Goal: Information Seeking & Learning: Understand process/instructions

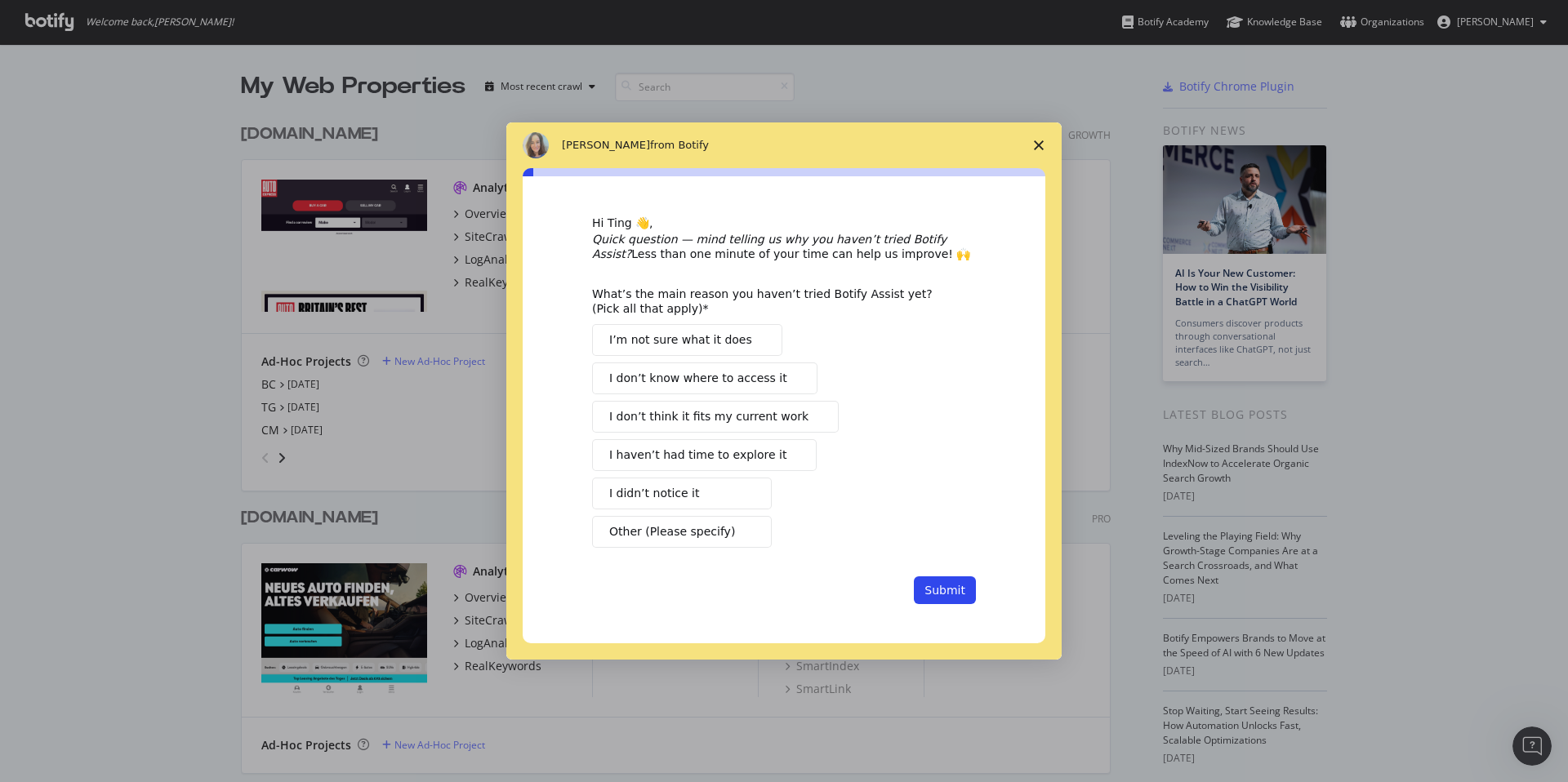
click at [1033, 136] on span "Close survey" at bounding box center [1038, 145] width 46 height 46
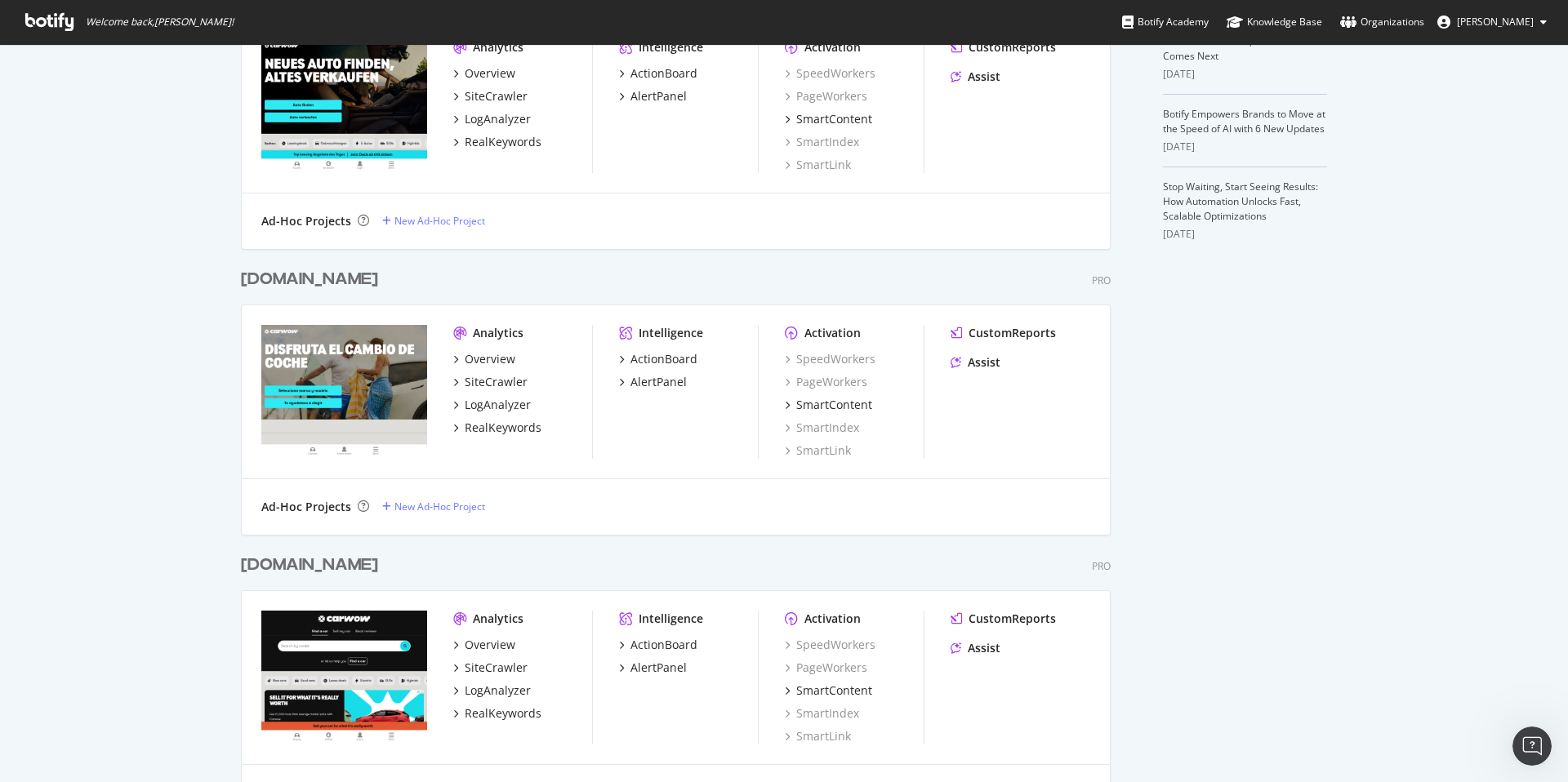
scroll to position [588, 0]
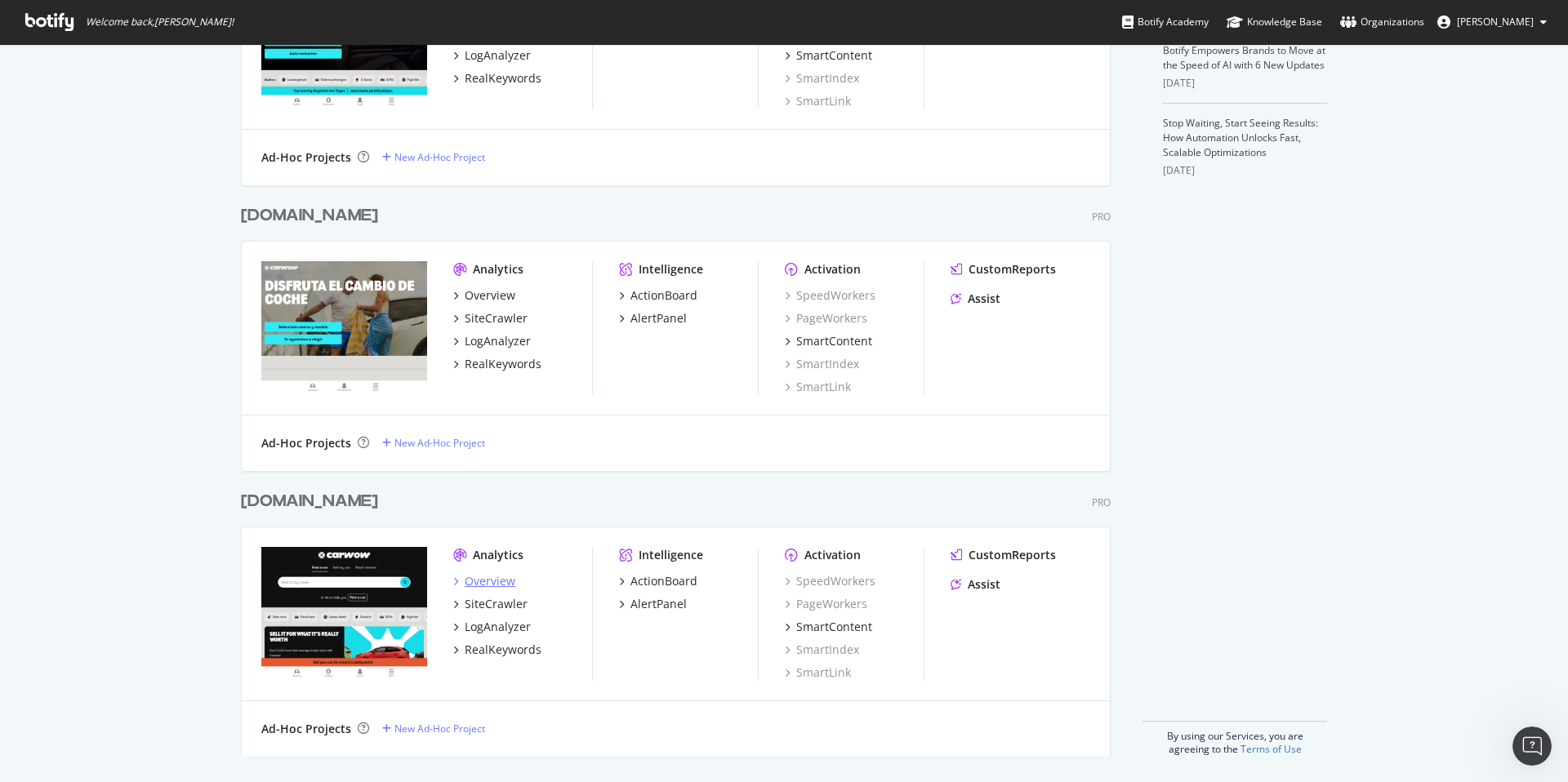
click at [481, 576] on div "Overview" at bounding box center [490, 582] width 51 height 16
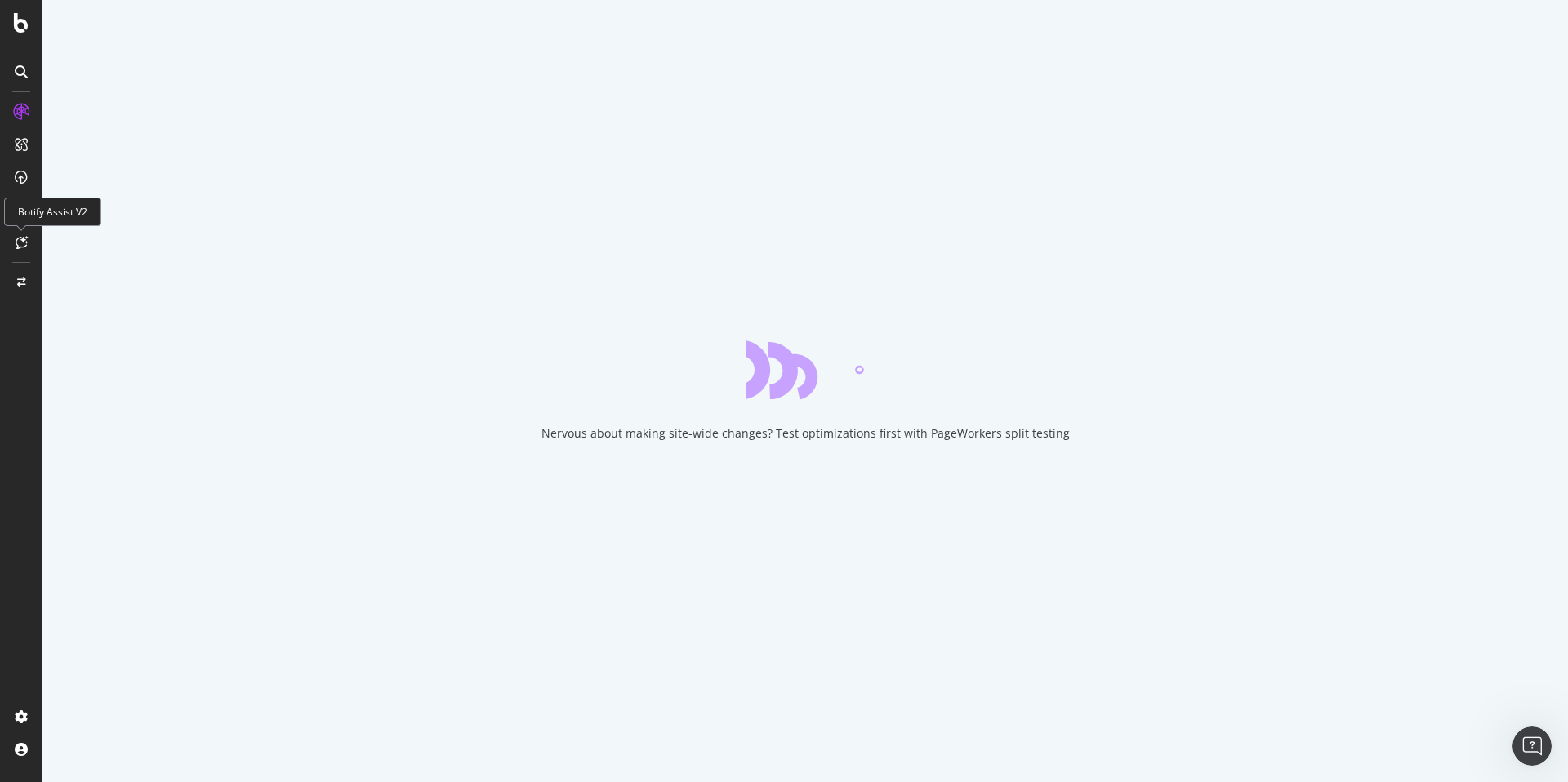
click at [20, 241] on icon at bounding box center [21, 242] width 13 height 13
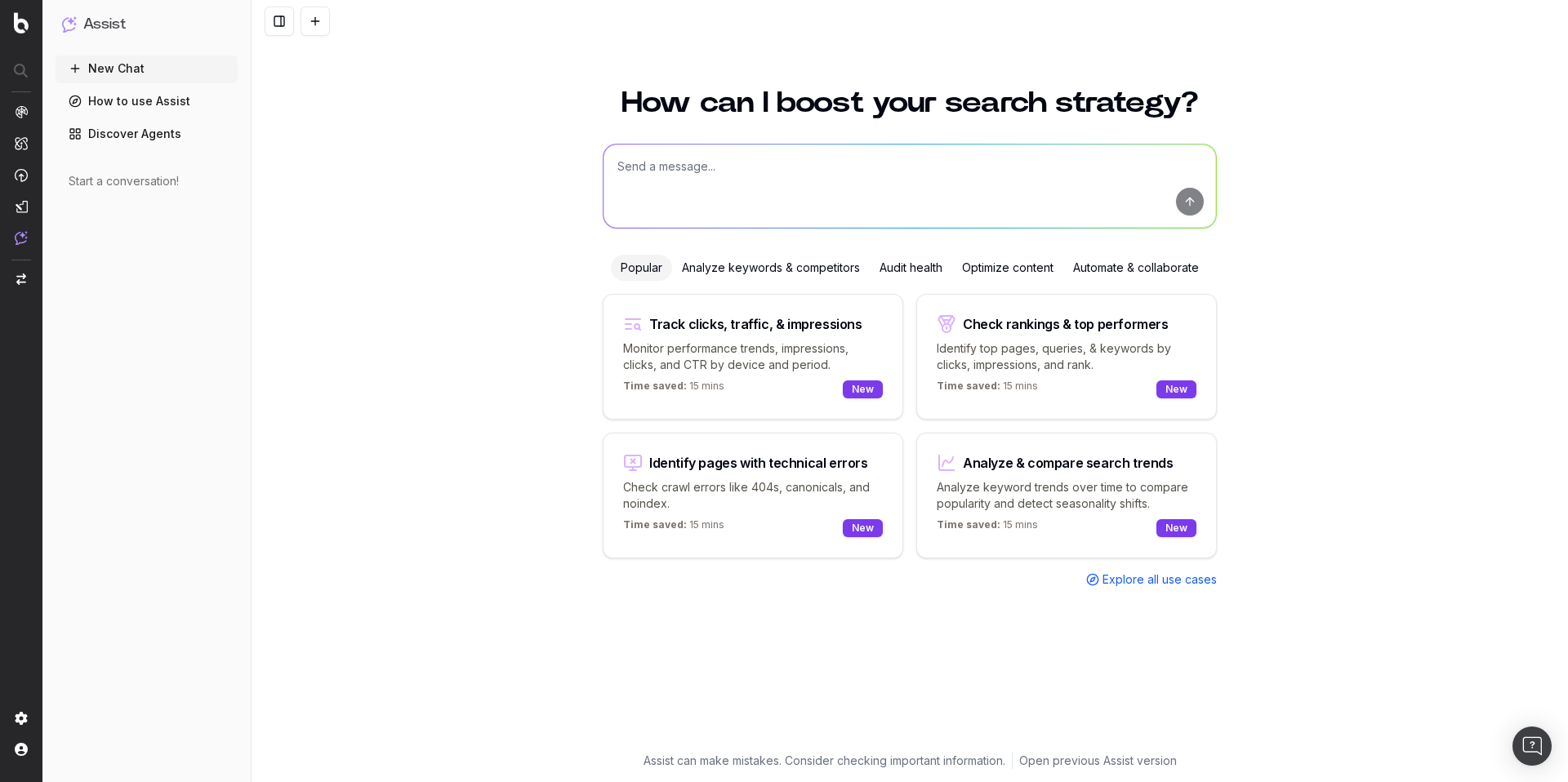
click at [116, 104] on link "How to use Assist" at bounding box center [147, 101] width 183 height 26
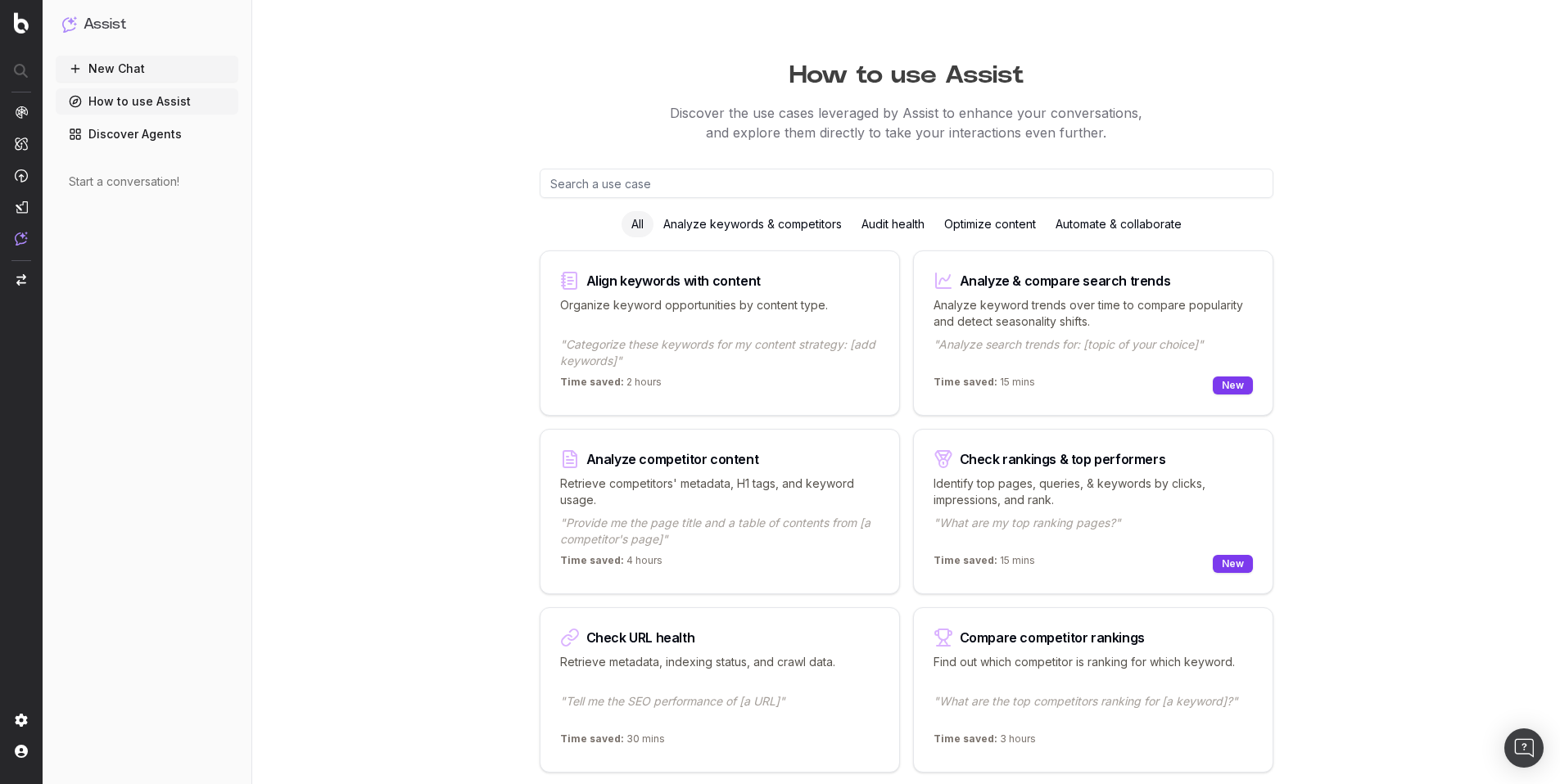
click at [110, 140] on link "Discover Agents" at bounding box center [147, 134] width 183 height 26
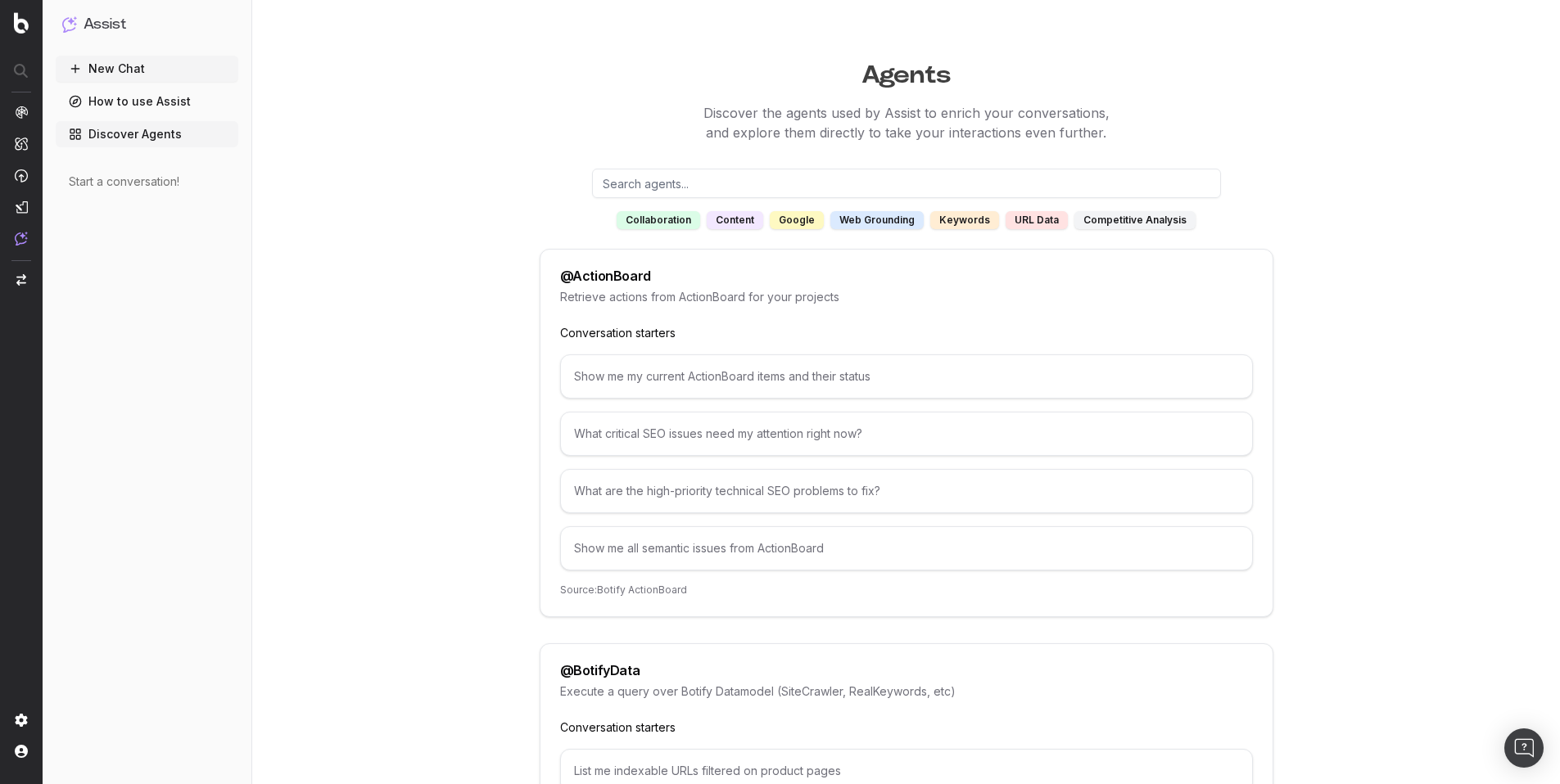
click at [124, 98] on link "How to use Assist" at bounding box center [147, 101] width 183 height 26
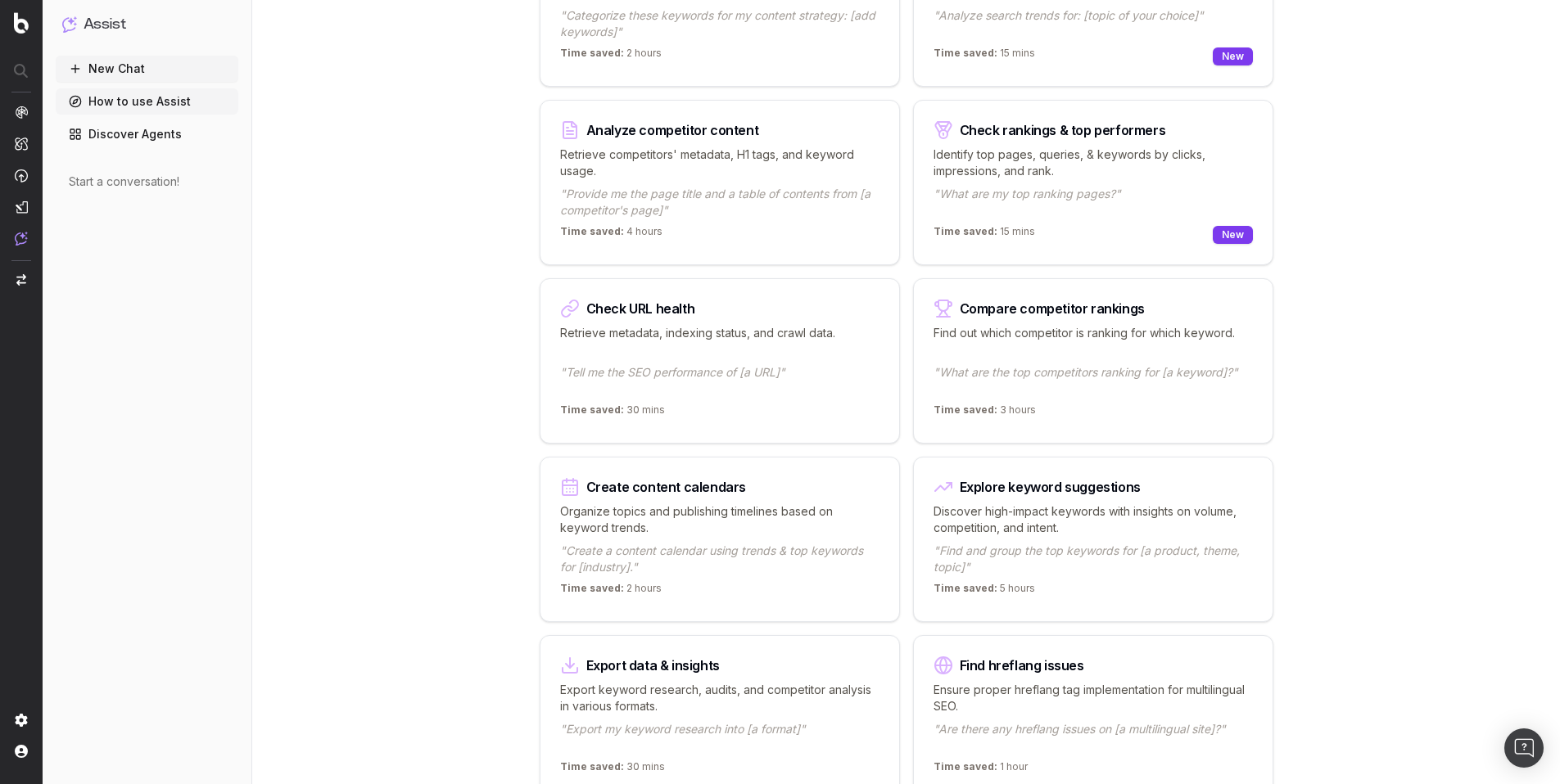
scroll to position [476, 0]
